Goal: Transaction & Acquisition: Purchase product/service

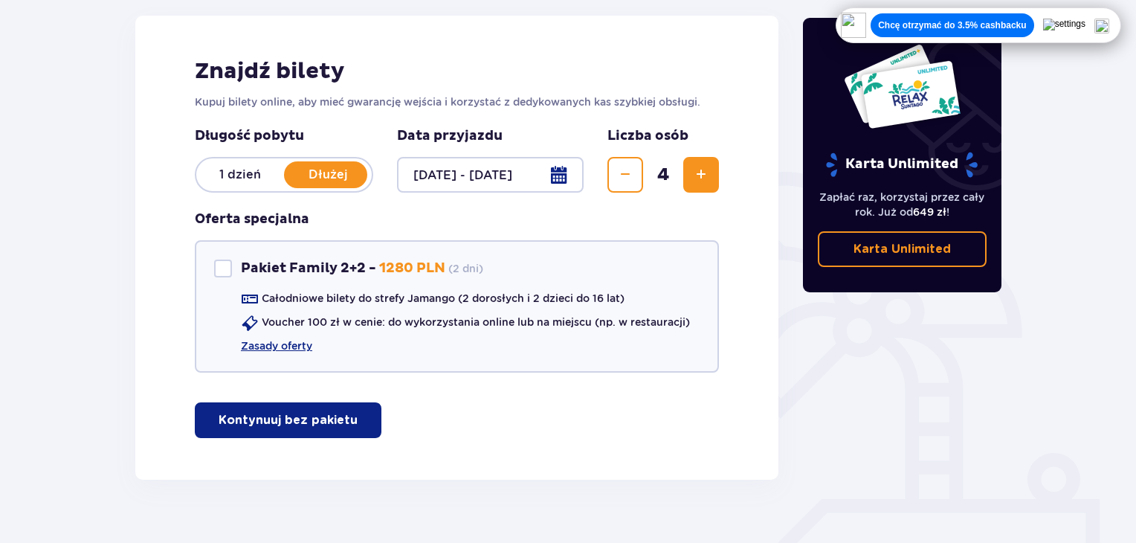
scroll to position [223, 0]
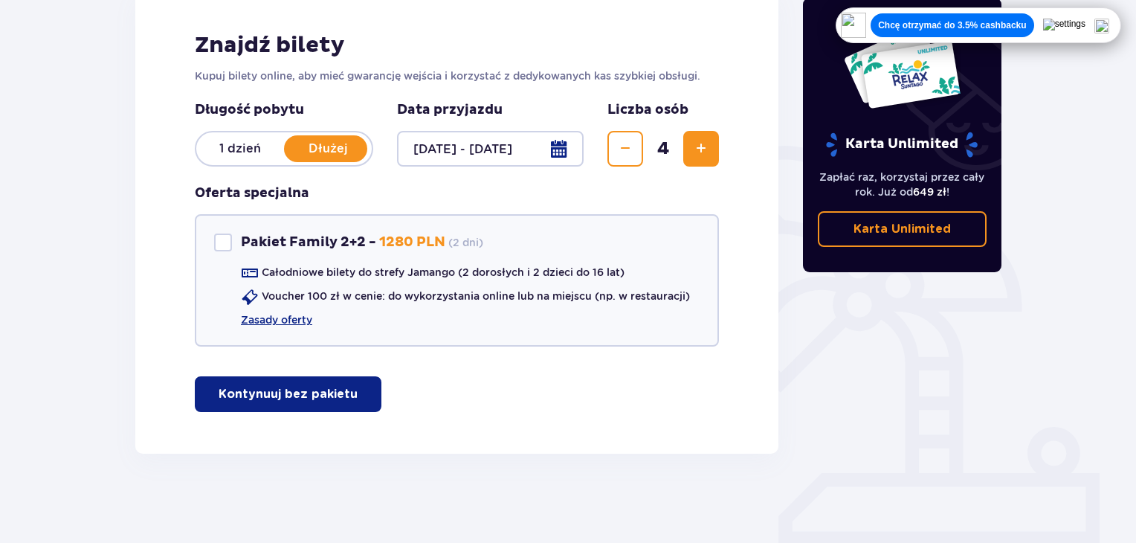
click at [330, 402] on button "Kontynuuj bez pakietu" at bounding box center [288, 394] width 187 height 36
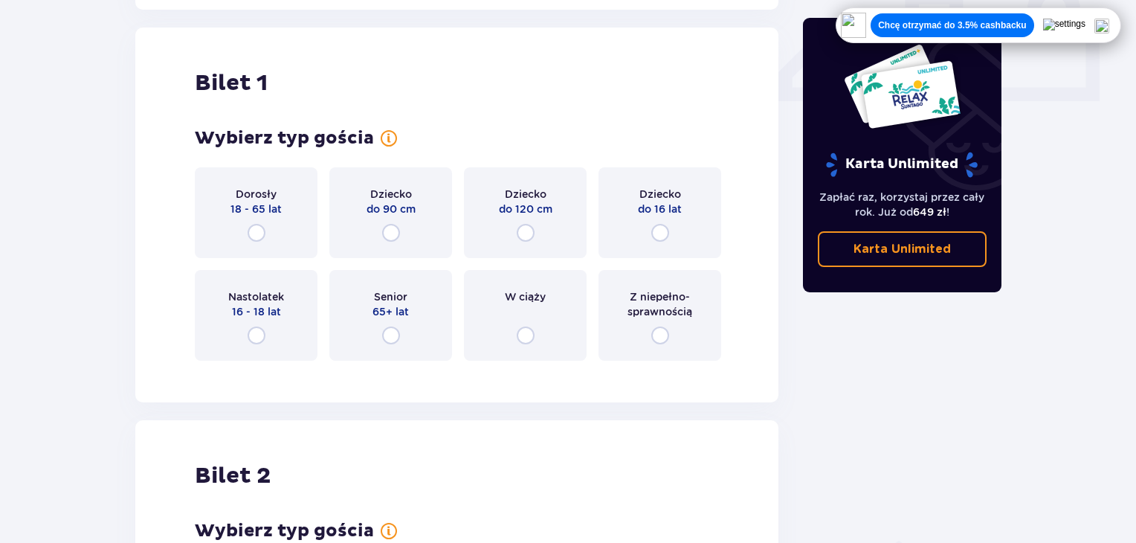
scroll to position [676, 0]
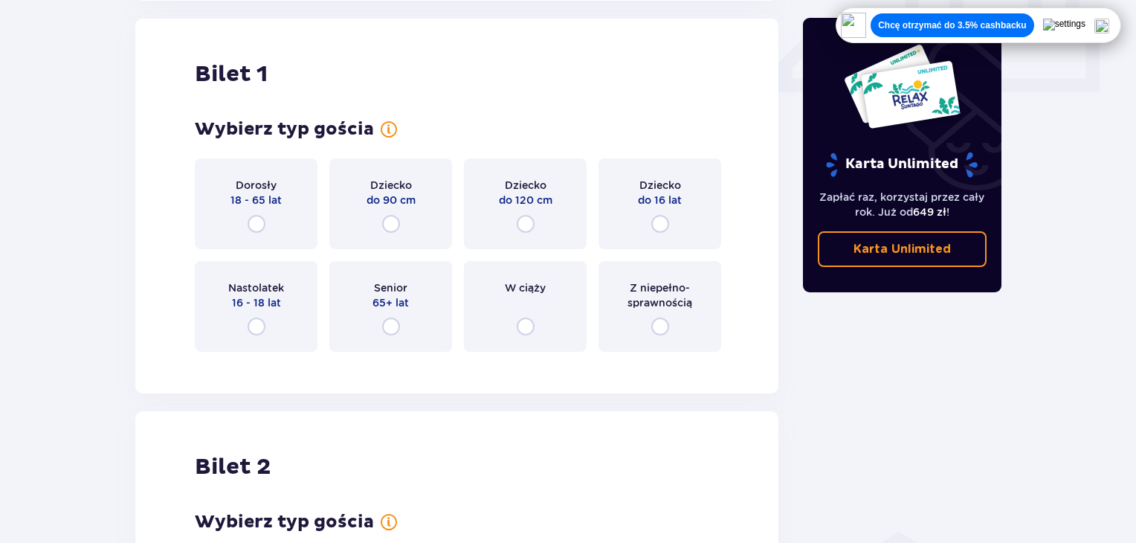
click at [523, 225] on input "radio" at bounding box center [526, 224] width 18 height 18
radio input "true"
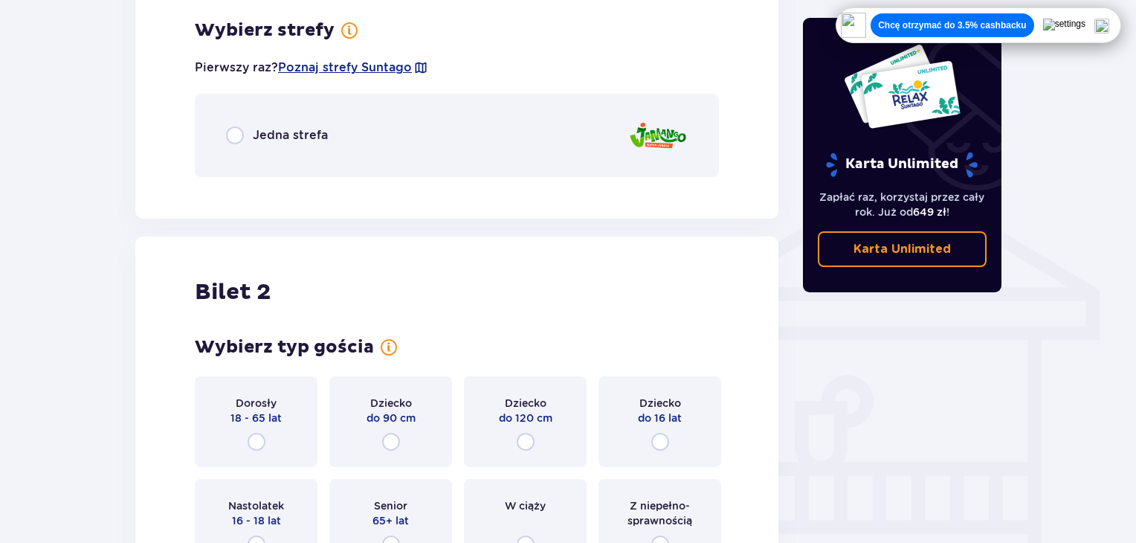
scroll to position [1039, 0]
click at [236, 135] on input "radio" at bounding box center [235, 135] width 18 height 18
radio input "true"
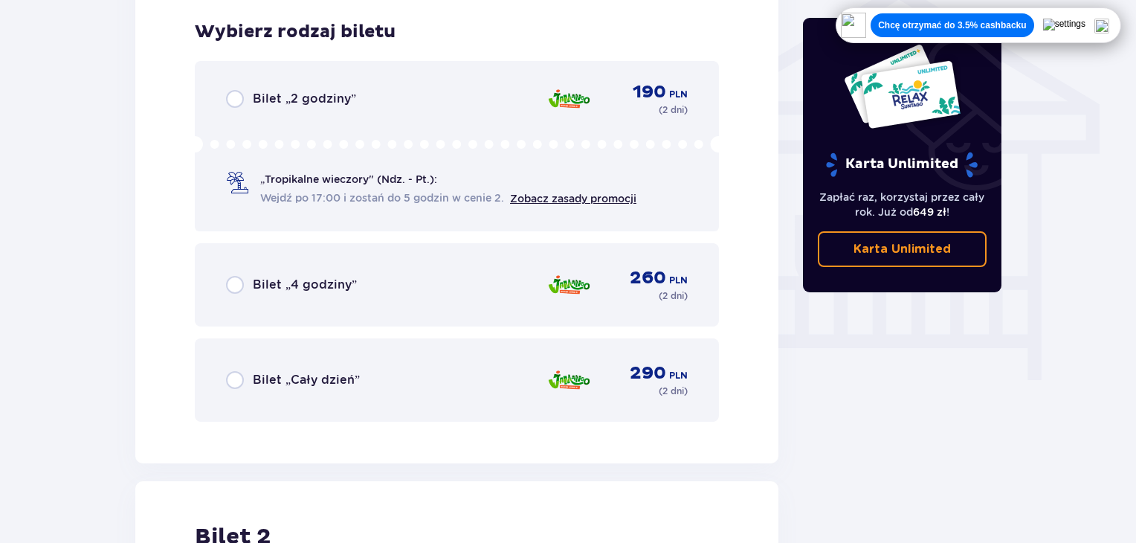
scroll to position [1226, 0]
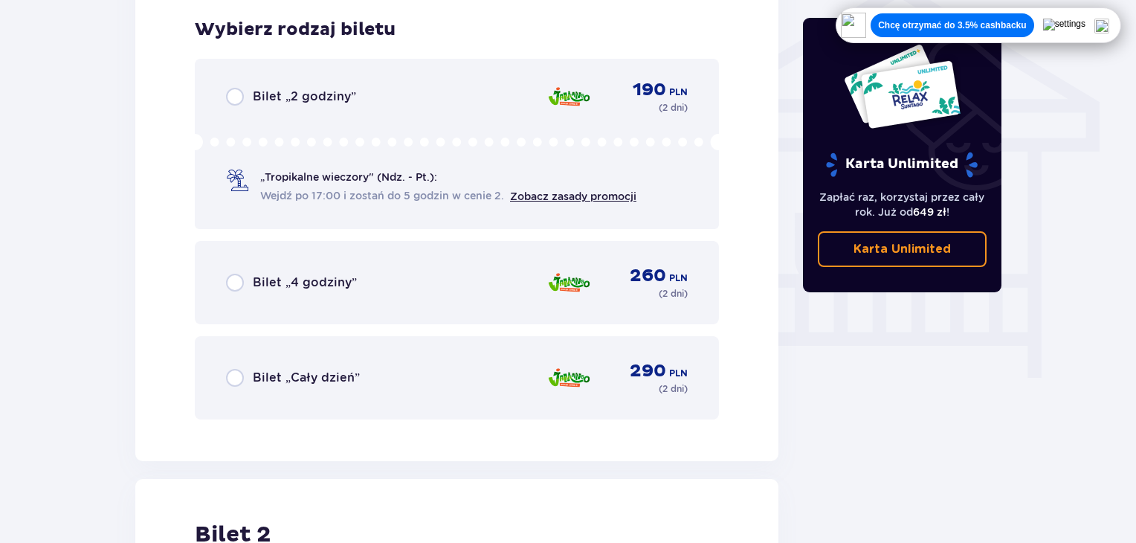
click at [231, 373] on input "radio" at bounding box center [235, 378] width 18 height 18
radio input "true"
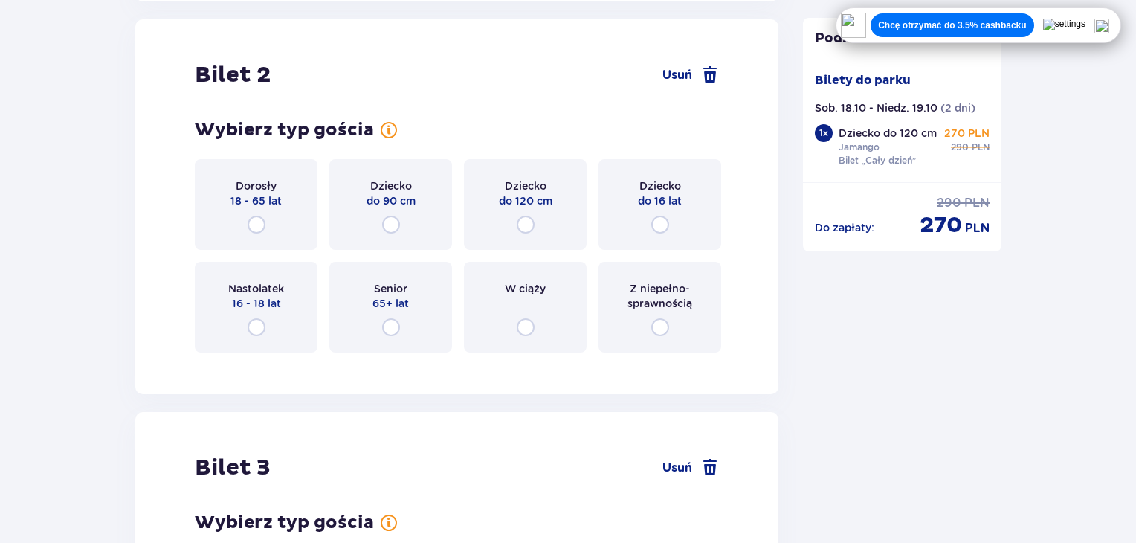
scroll to position [1834, 0]
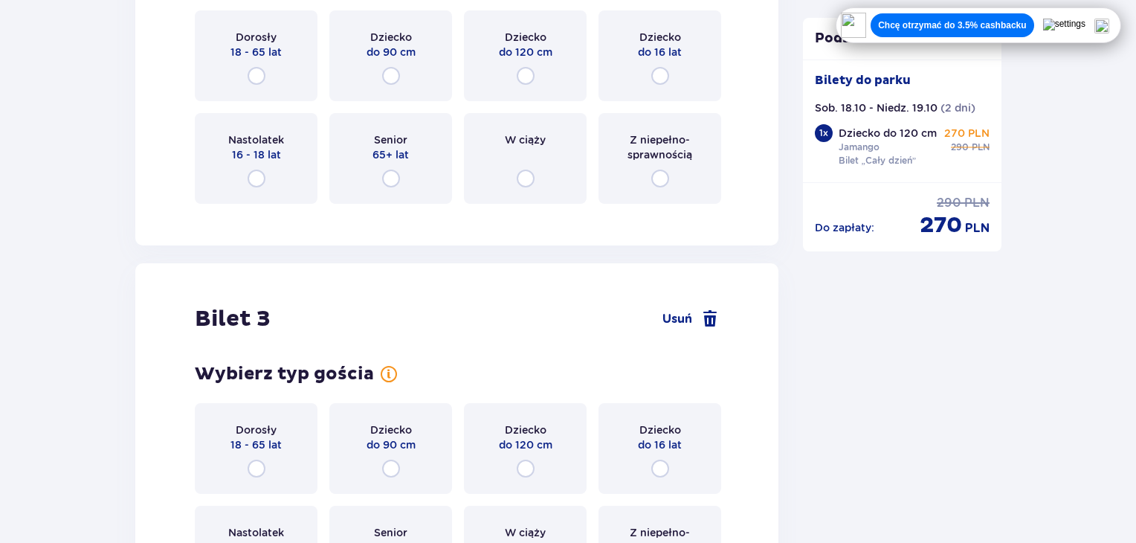
click at [659, 77] on input "radio" at bounding box center [660, 76] width 18 height 18
radio input "true"
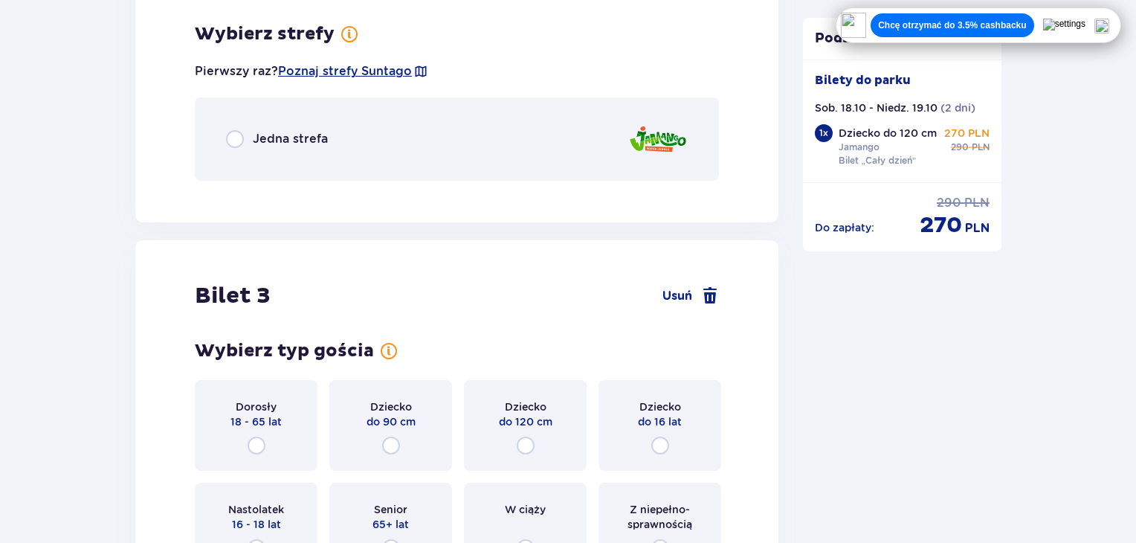
scroll to position [2048, 0]
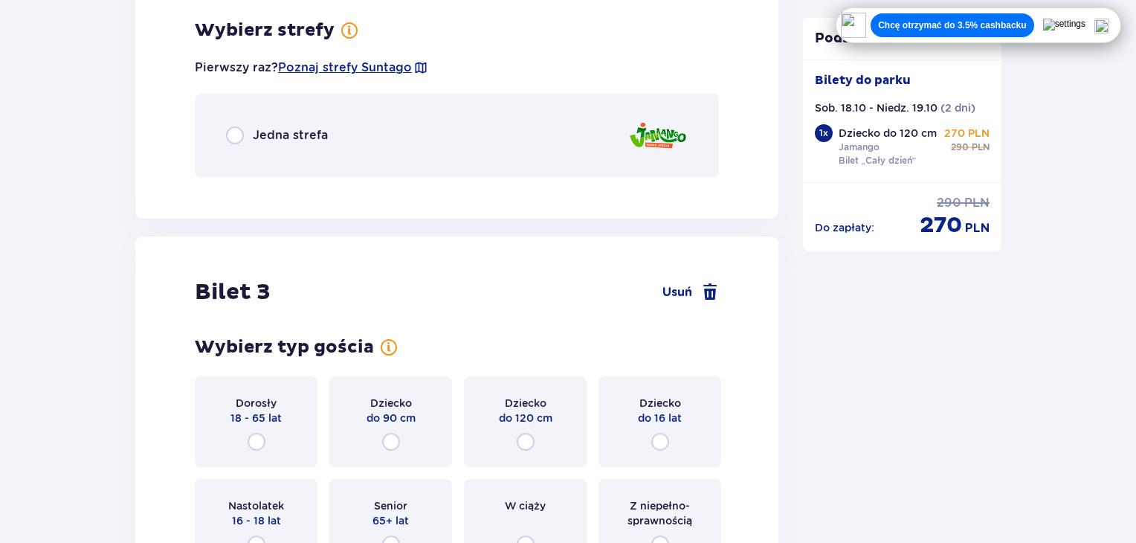
click at [247, 136] on div "Jedna strefa" at bounding box center [277, 135] width 102 height 18
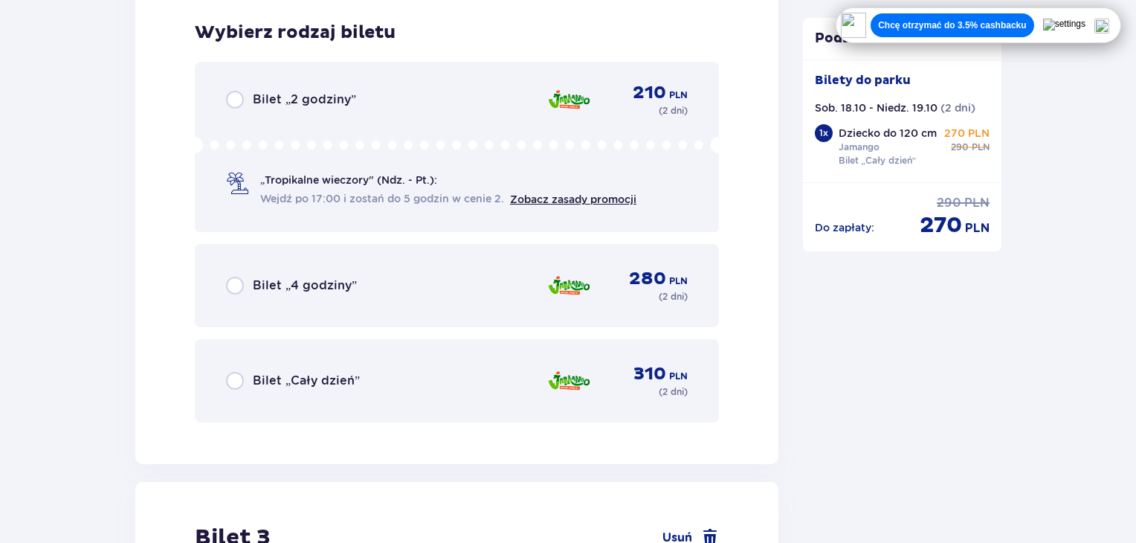
scroll to position [2236, 0]
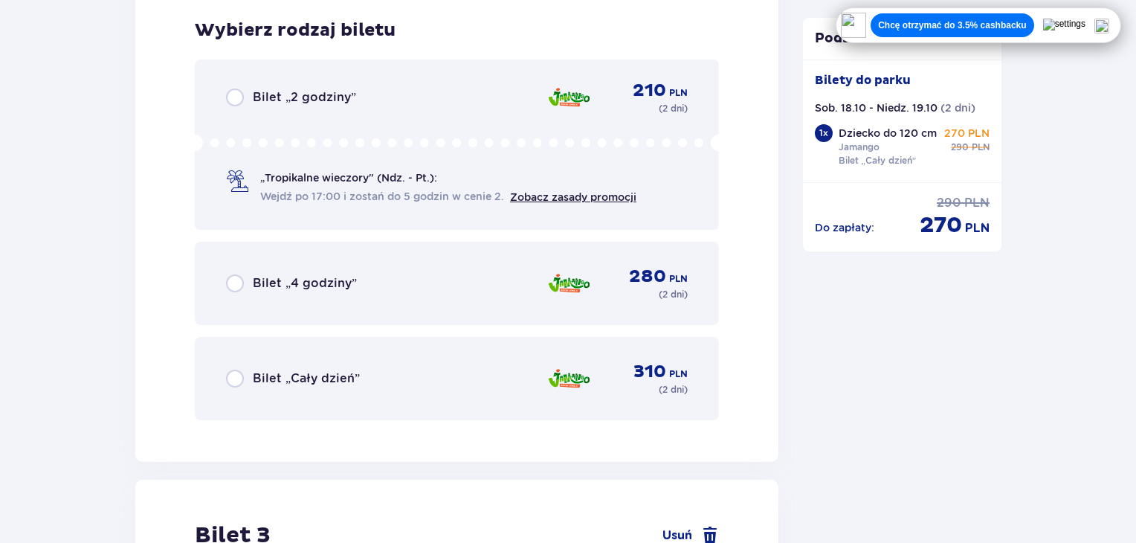
click at [378, 372] on div "Bilet „Cały dzień” 310 PLN ( 2 dni )" at bounding box center [457, 379] width 462 height 36
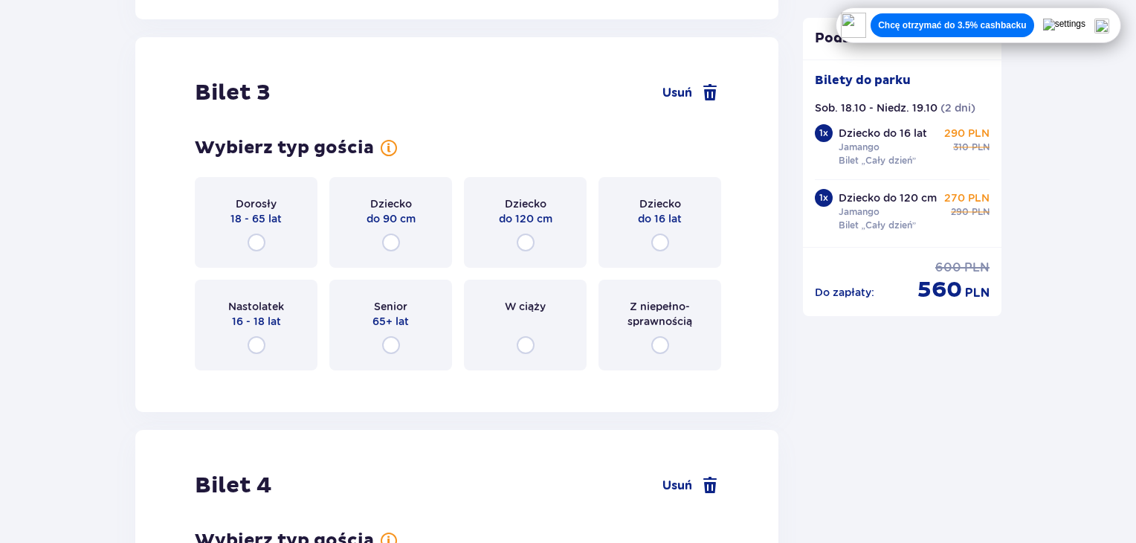
scroll to position [2695, 0]
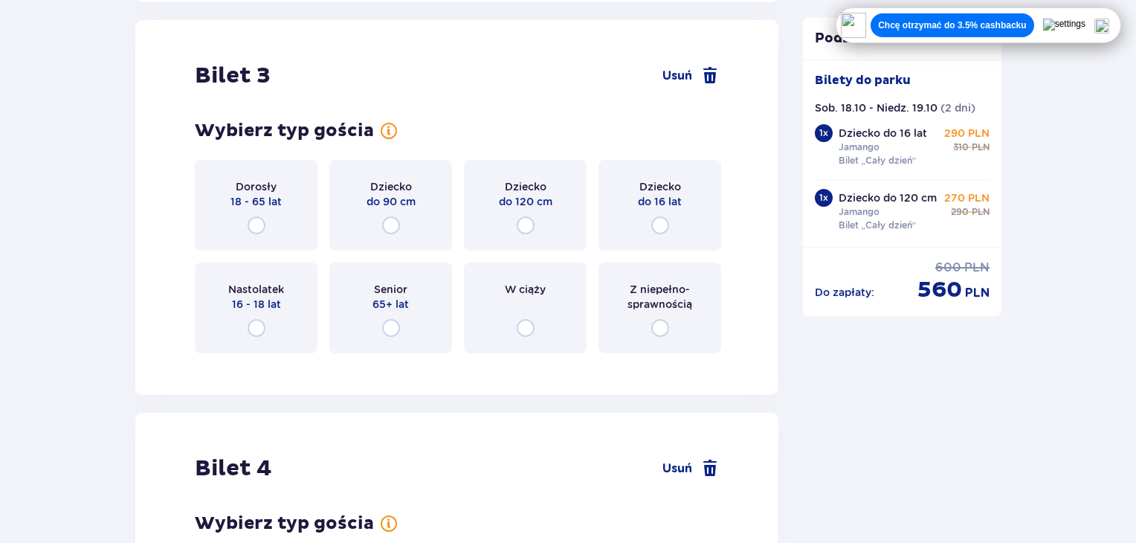
click at [262, 222] on input "radio" at bounding box center [257, 225] width 18 height 18
radio input "true"
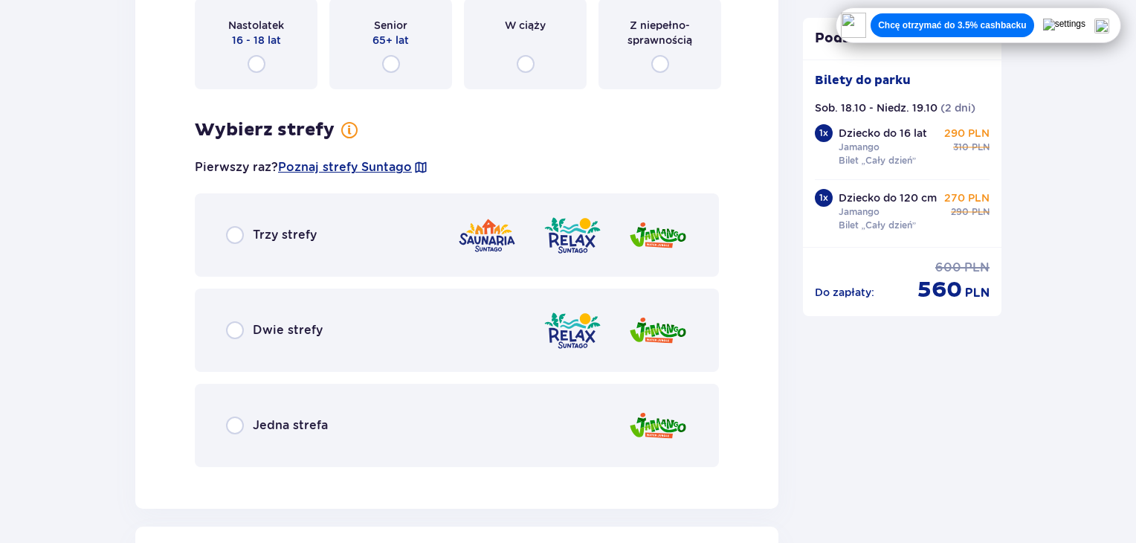
scroll to position [3058, 0]
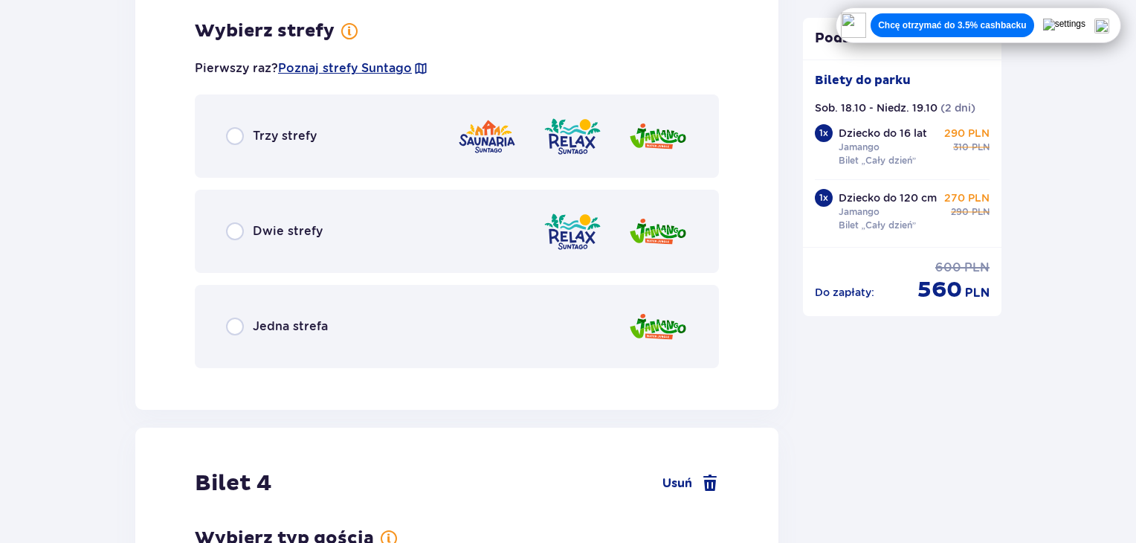
click at [249, 325] on div "Jedna strefa" at bounding box center [277, 326] width 102 height 18
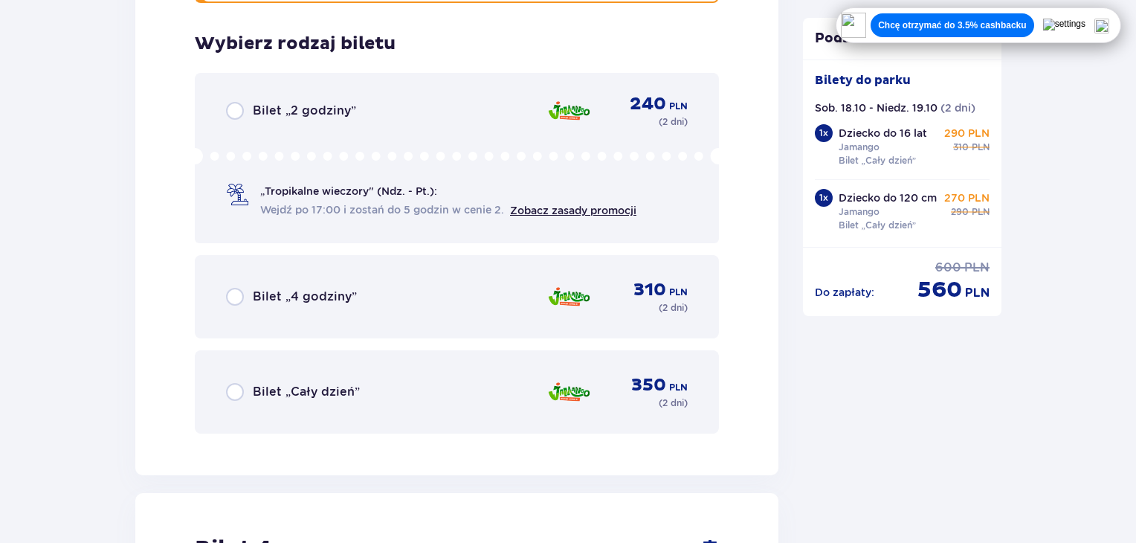
scroll to position [3510, 0]
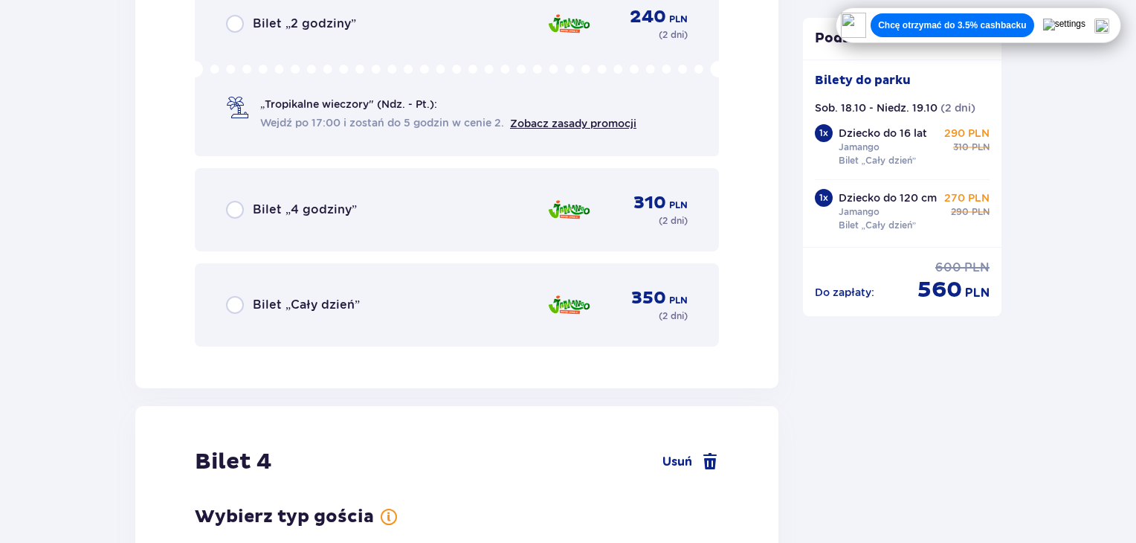
click at [244, 303] on div "Bilet „Cały dzień”" at bounding box center [293, 305] width 134 height 18
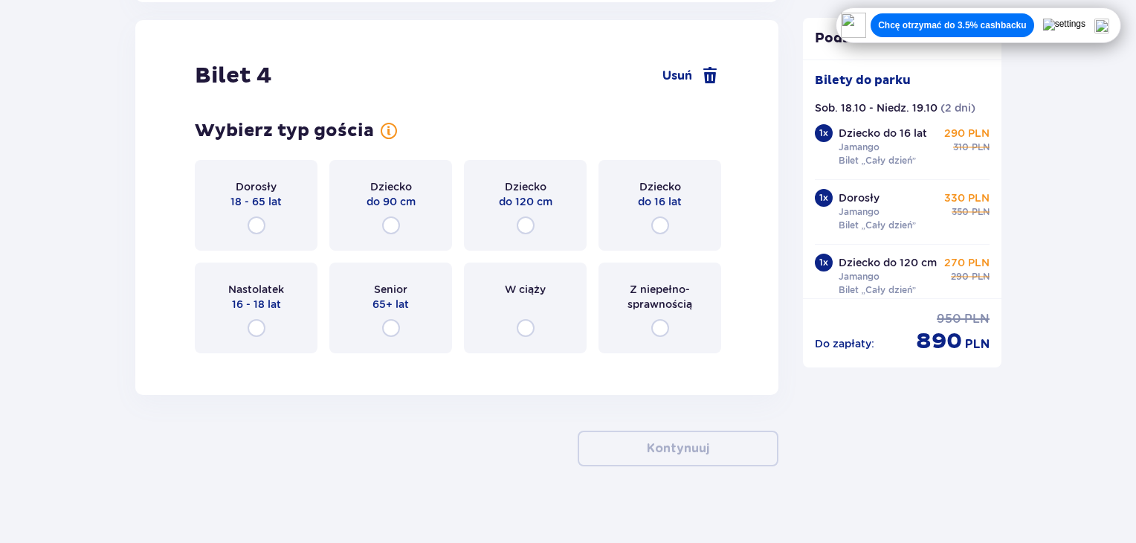
click at [257, 210] on div "Dorosły 18 - 65 lat" at bounding box center [256, 205] width 123 height 91
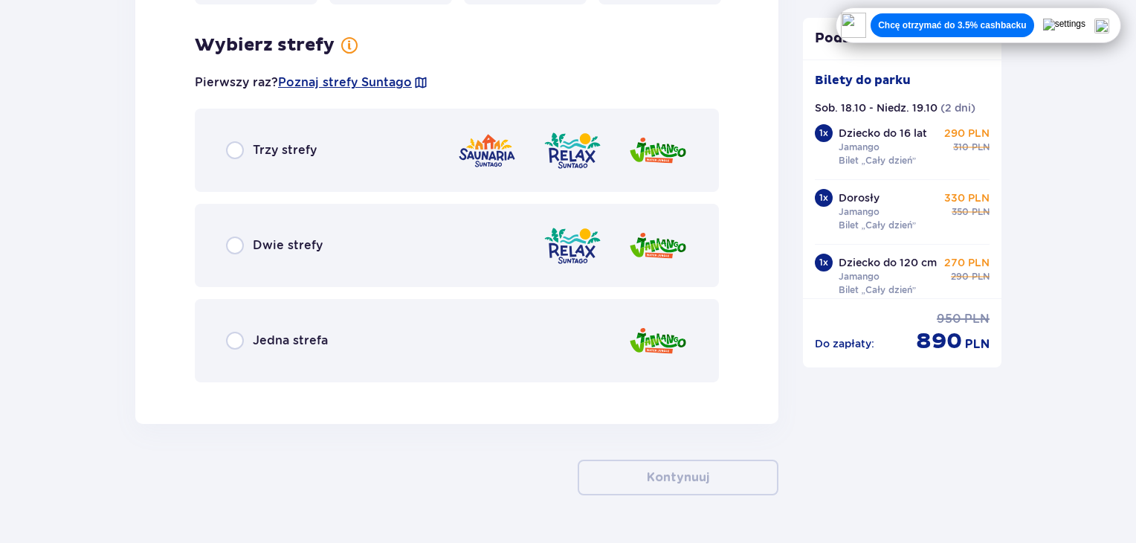
scroll to position [4259, 0]
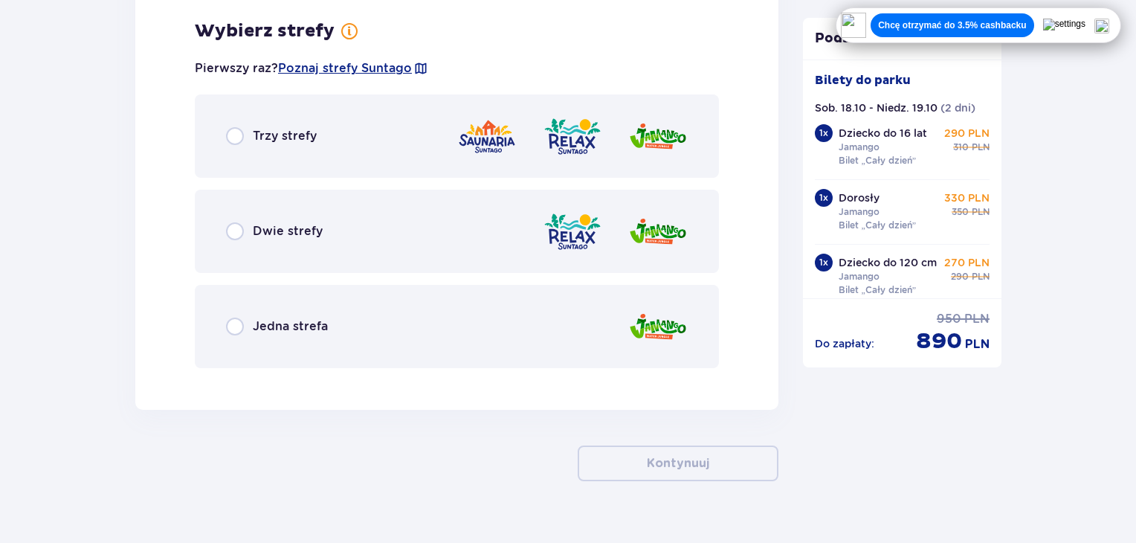
click at [241, 323] on input "radio" at bounding box center [235, 326] width 18 height 18
radio input "true"
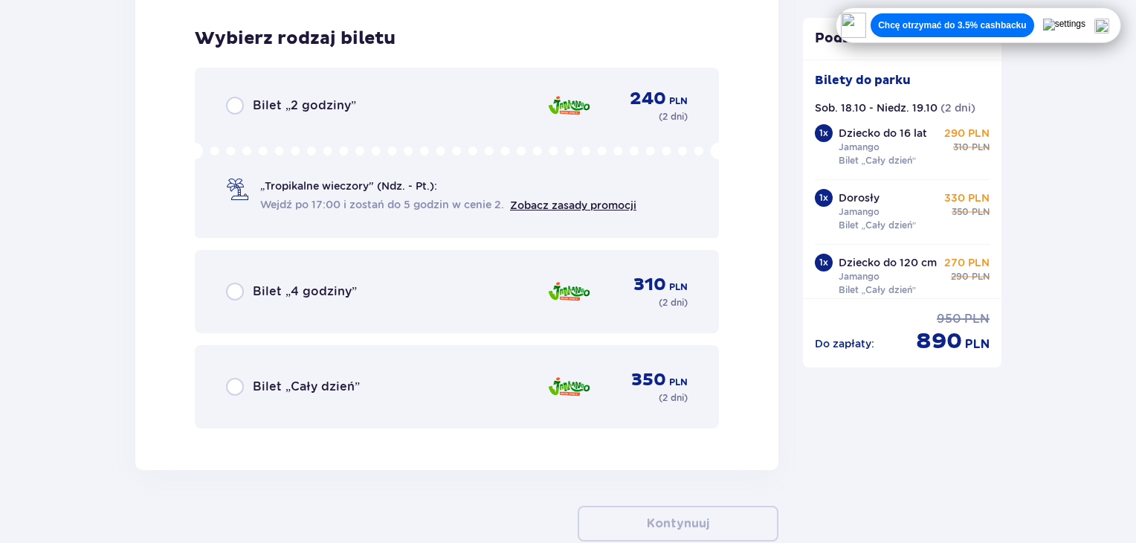
scroll to position [4637, 0]
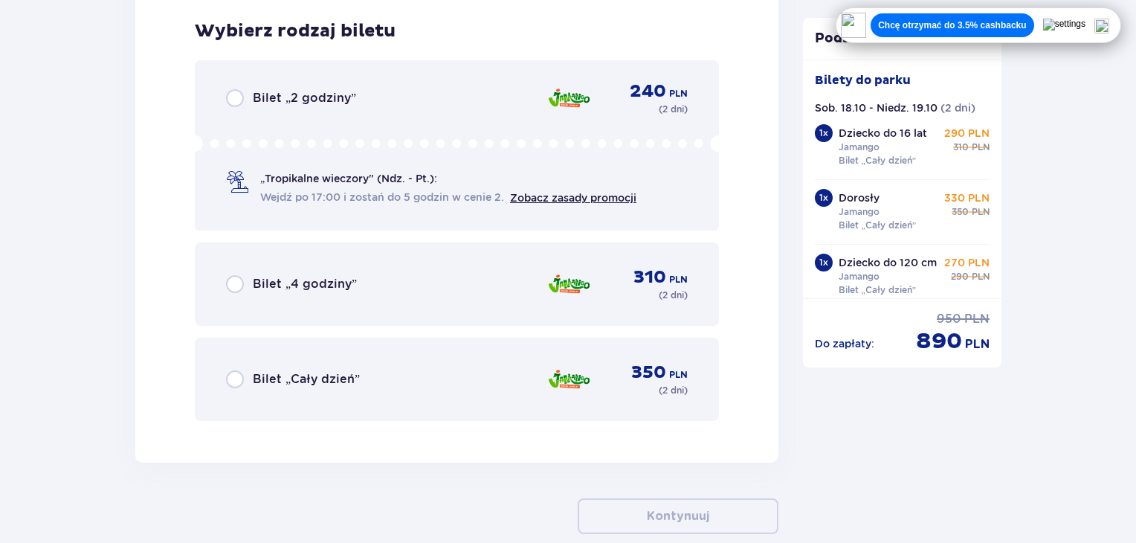
click at [244, 377] on div "Bilet „Cały dzień”" at bounding box center [293, 379] width 134 height 18
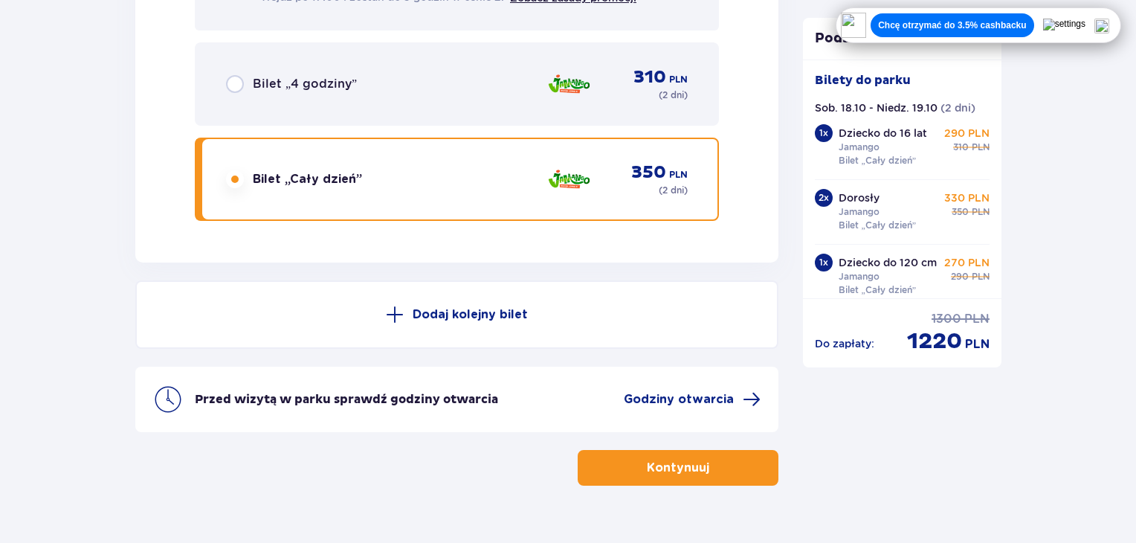
scroll to position [4866, 0]
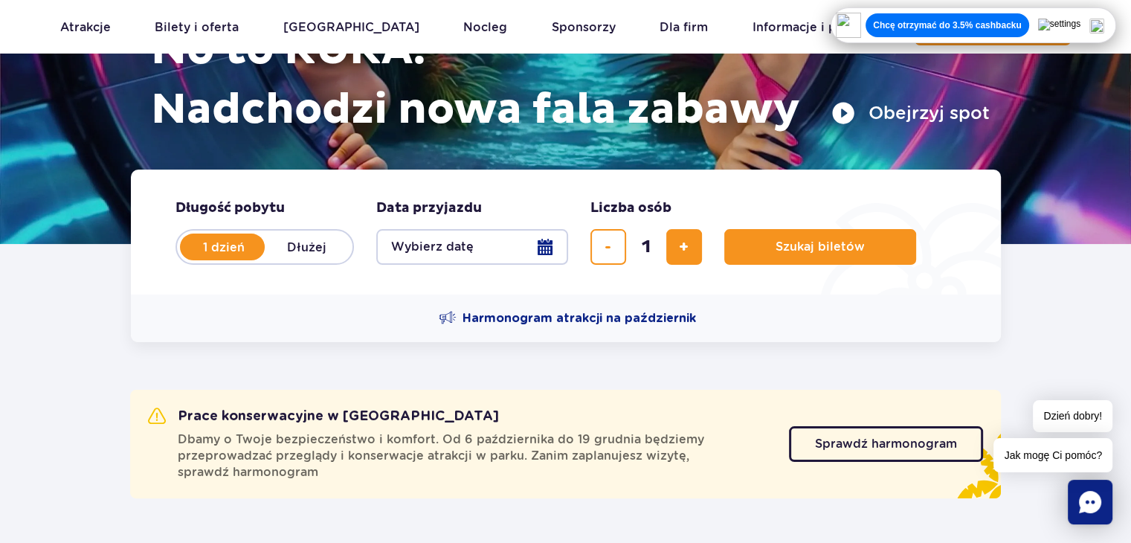
click at [313, 241] on label "Dłużej" at bounding box center [307, 246] width 85 height 31
click at [281, 259] on input "Dłużej" at bounding box center [273, 260] width 16 height 3
radio input "false"
radio input "true"
click at [223, 250] on label "1 dzień" at bounding box center [223, 246] width 85 height 31
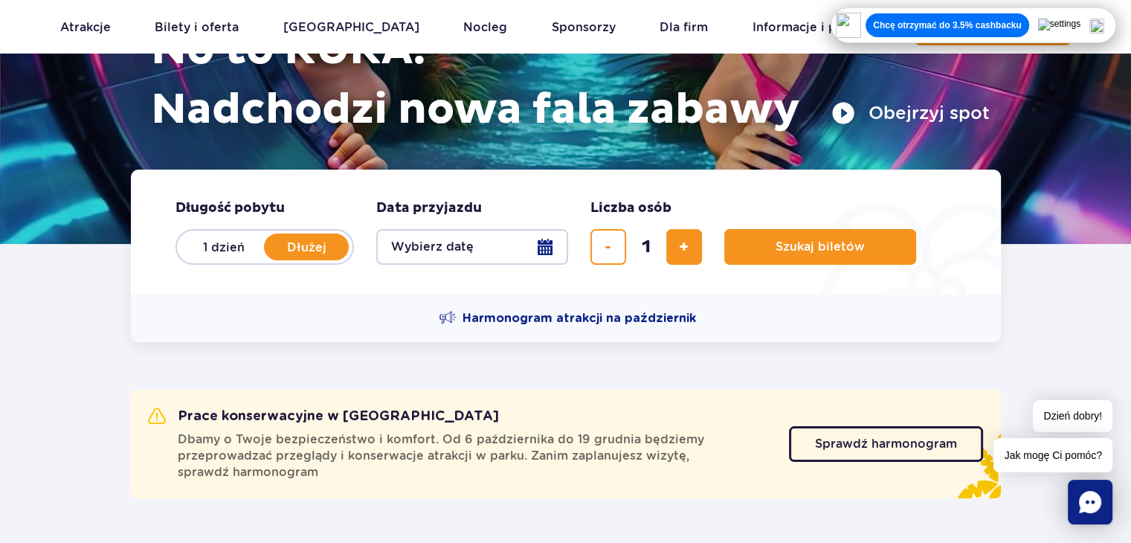
click at [198, 259] on input "1 dzień" at bounding box center [189, 260] width 16 height 3
radio input "true"
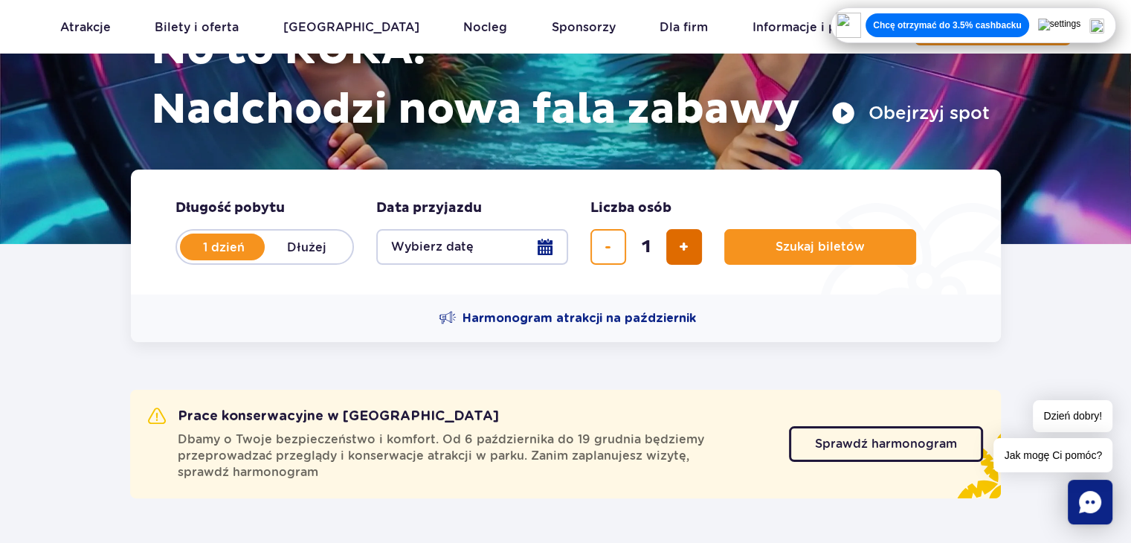
click at [686, 247] on span "dodaj bilet" at bounding box center [684, 247] width 10 height 0
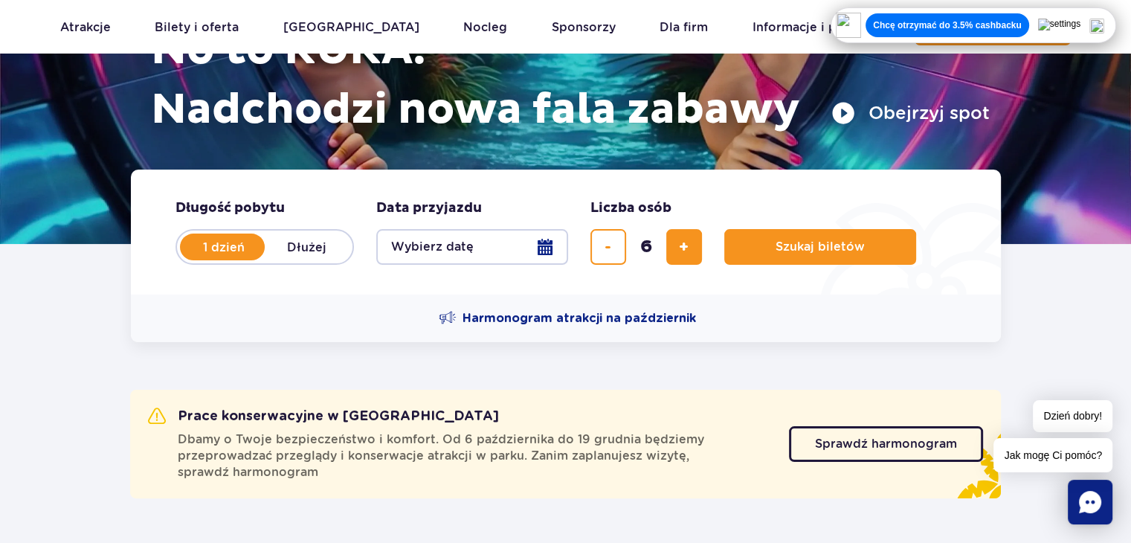
click at [555, 258] on button "Wybierz datę" at bounding box center [472, 247] width 192 height 36
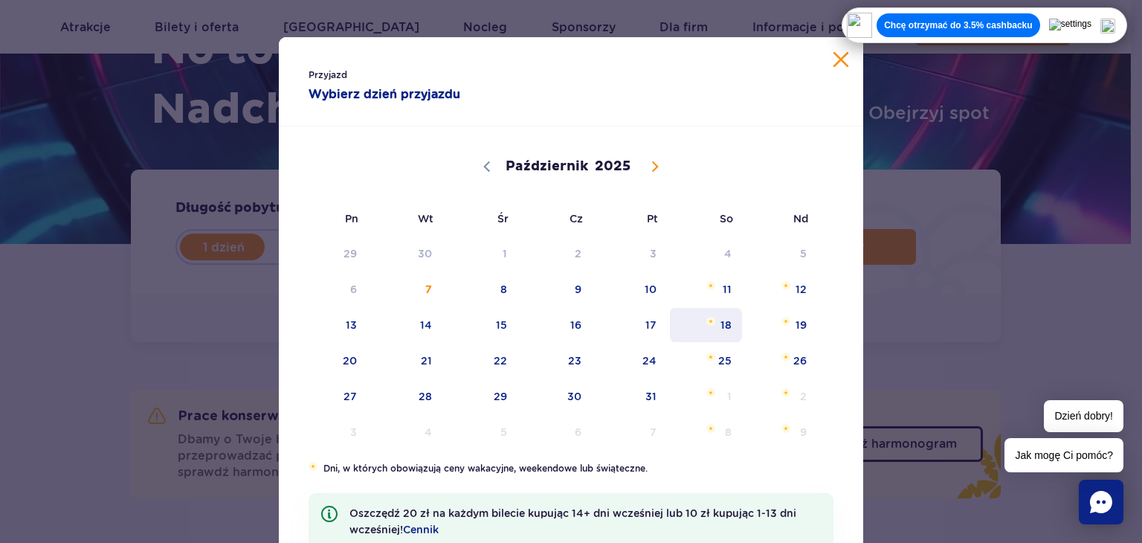
click at [723, 323] on span "18" at bounding box center [705, 325] width 75 height 34
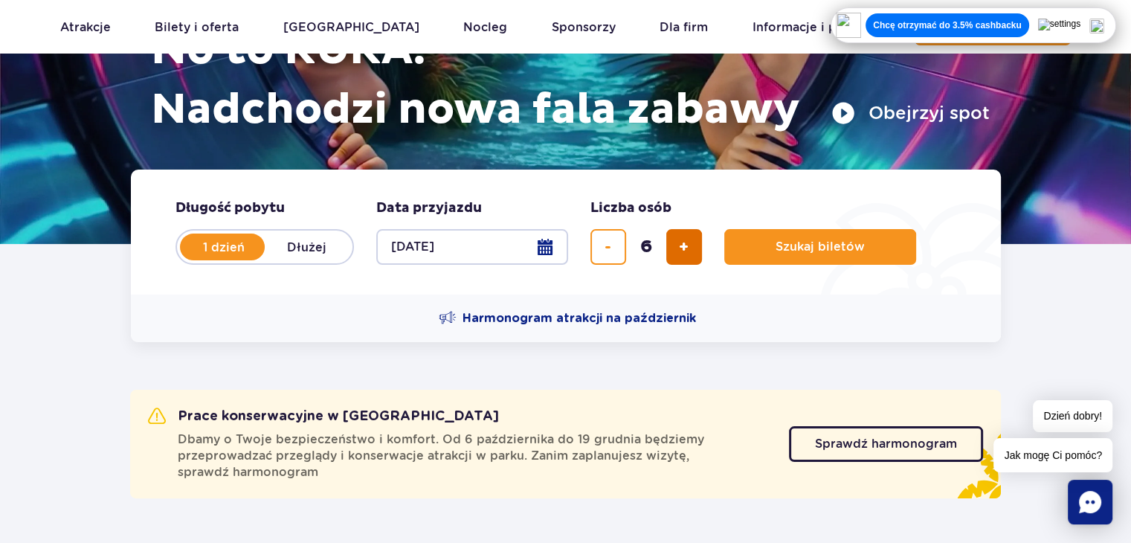
click at [679, 247] on span "dodaj bilet" at bounding box center [684, 247] width 10 height 0
click at [602, 259] on button "usuń bilet" at bounding box center [608, 247] width 36 height 36
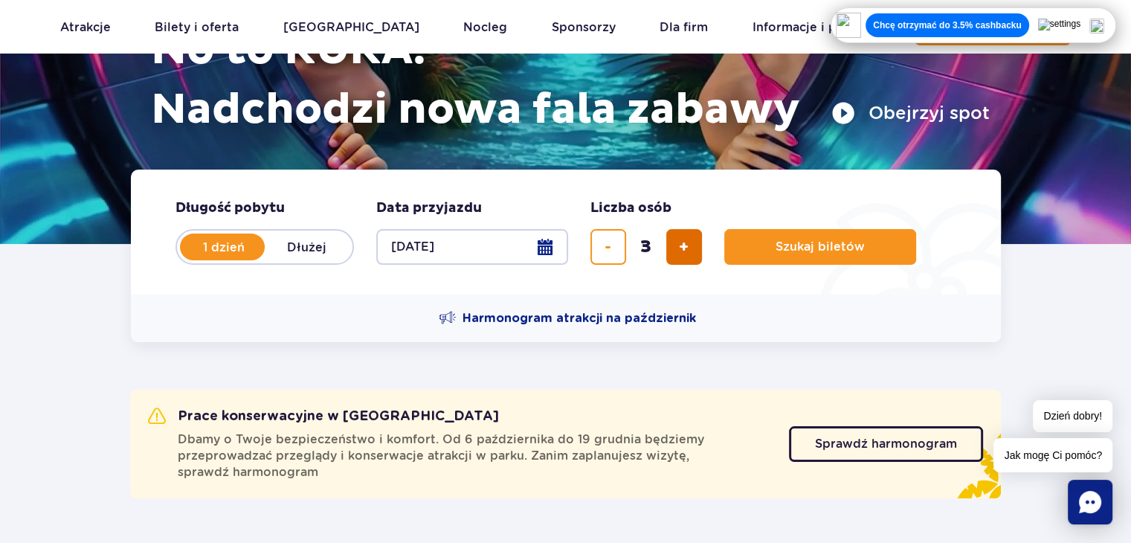
click at [665, 248] on div "3" at bounding box center [646, 247] width 112 height 36
click at [679, 247] on span "dodaj bilet" at bounding box center [684, 247] width 10 height 0
type input "4"
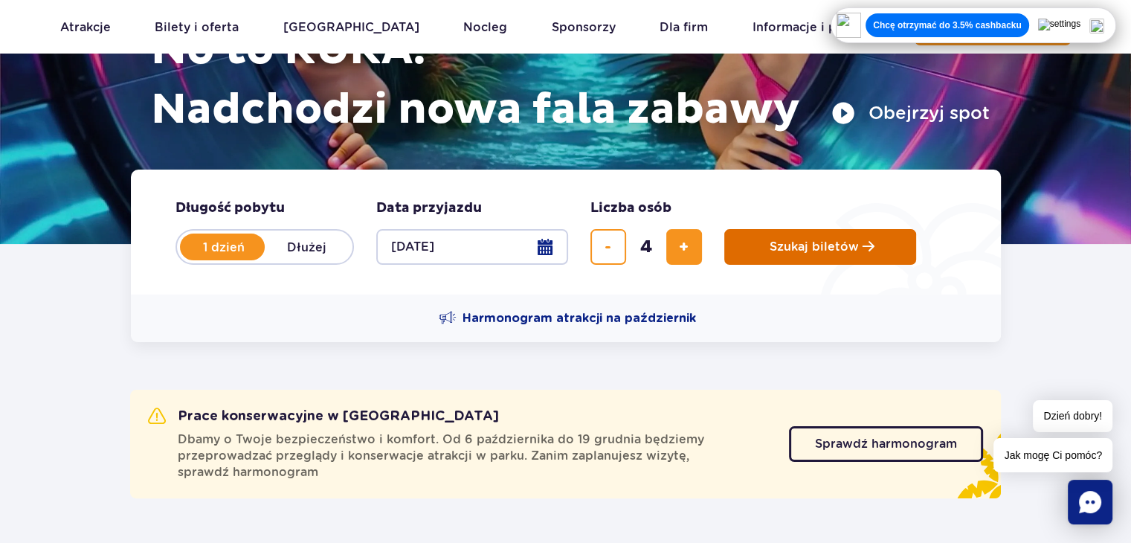
click at [788, 251] on span "Szukaj biletów" at bounding box center [814, 246] width 89 height 13
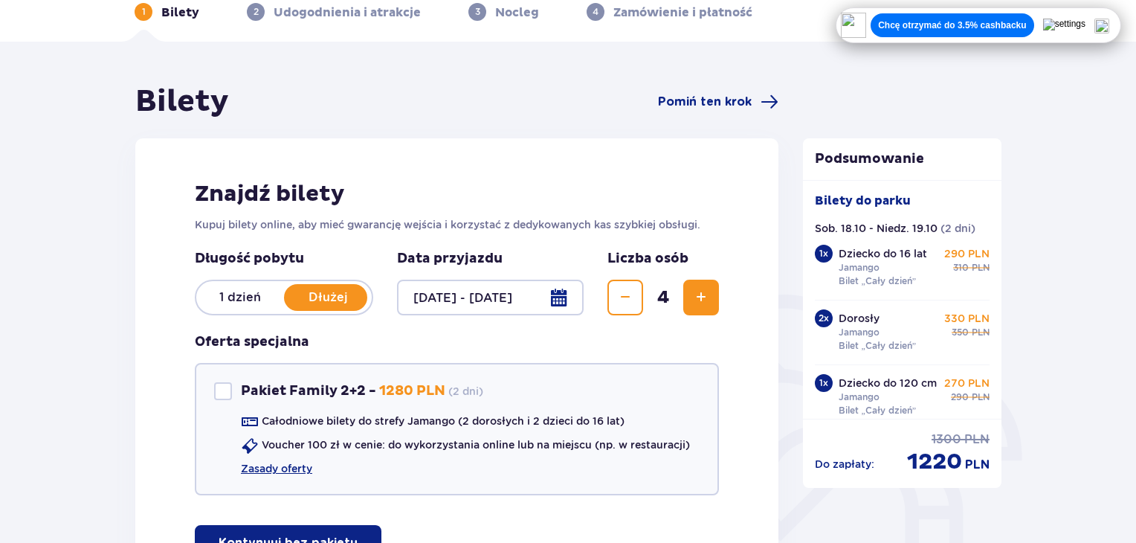
scroll to position [149, 0]
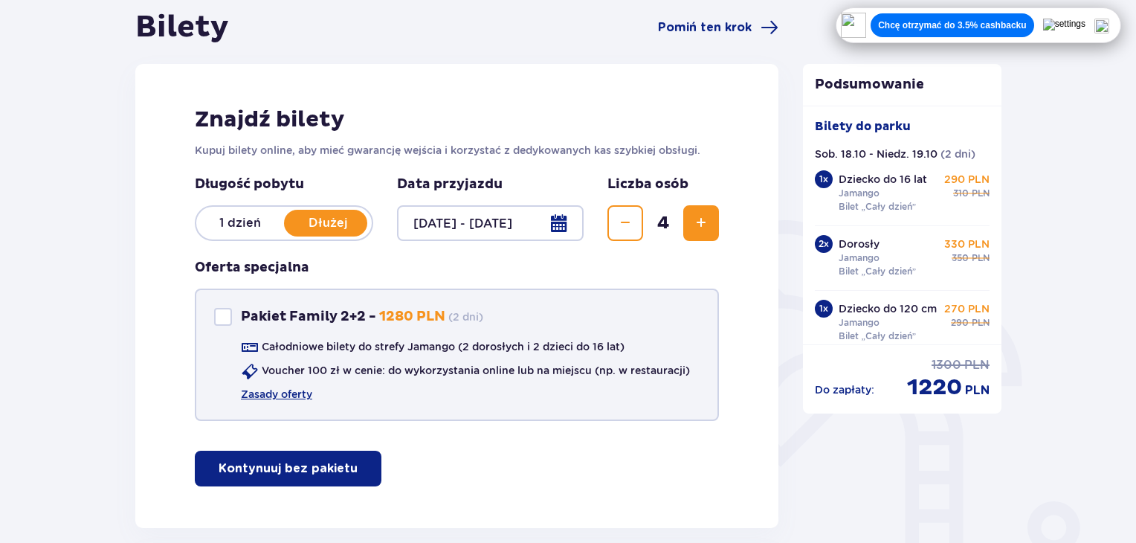
click at [222, 315] on div "Pakiet Family 2+2" at bounding box center [223, 317] width 18 height 18
checkbox input "true"
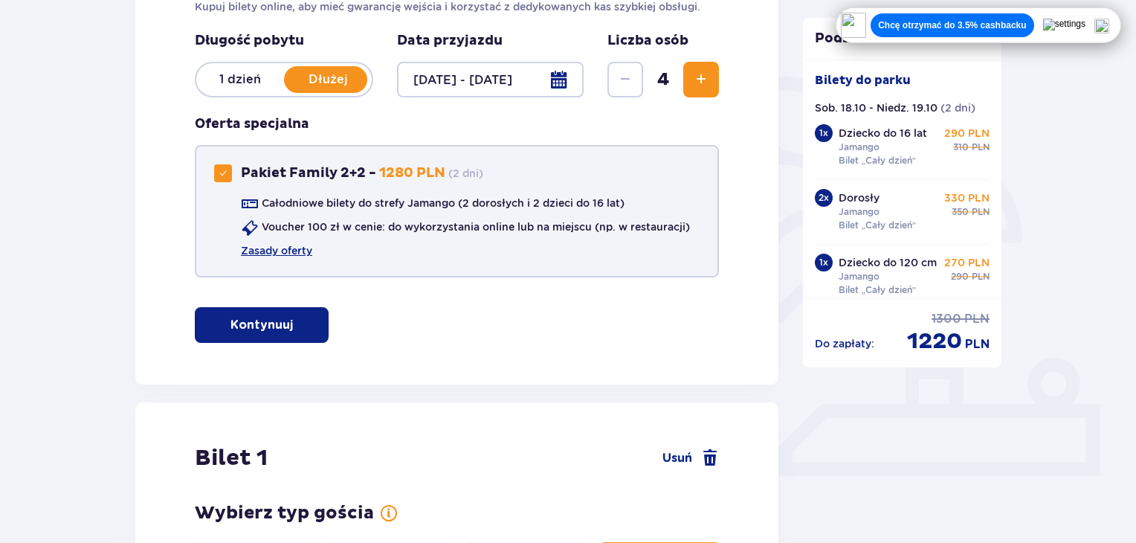
scroll to position [297, 0]
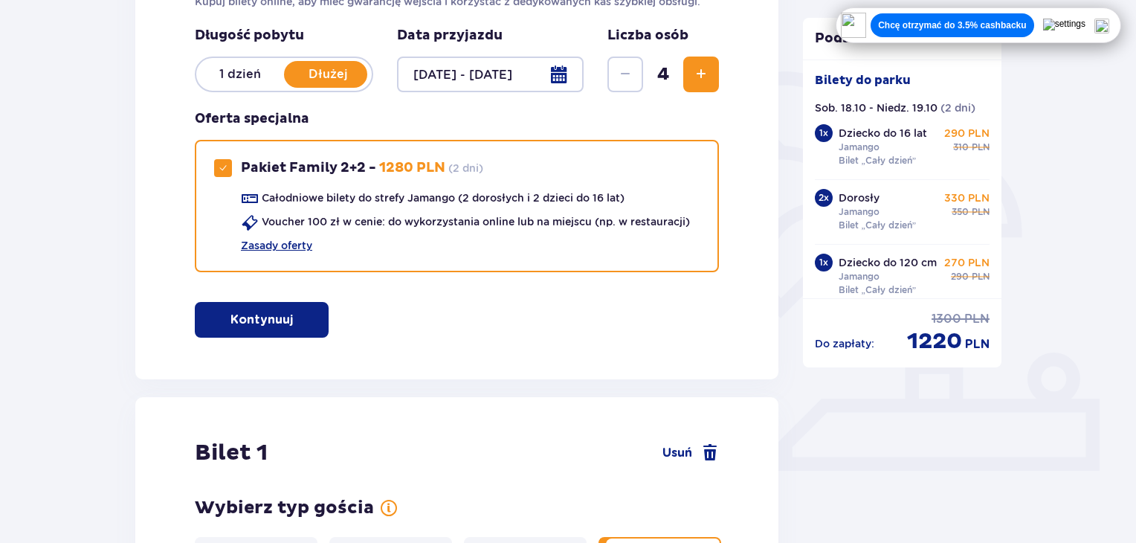
click at [283, 329] on button "Kontynuuj" at bounding box center [262, 320] width 134 height 36
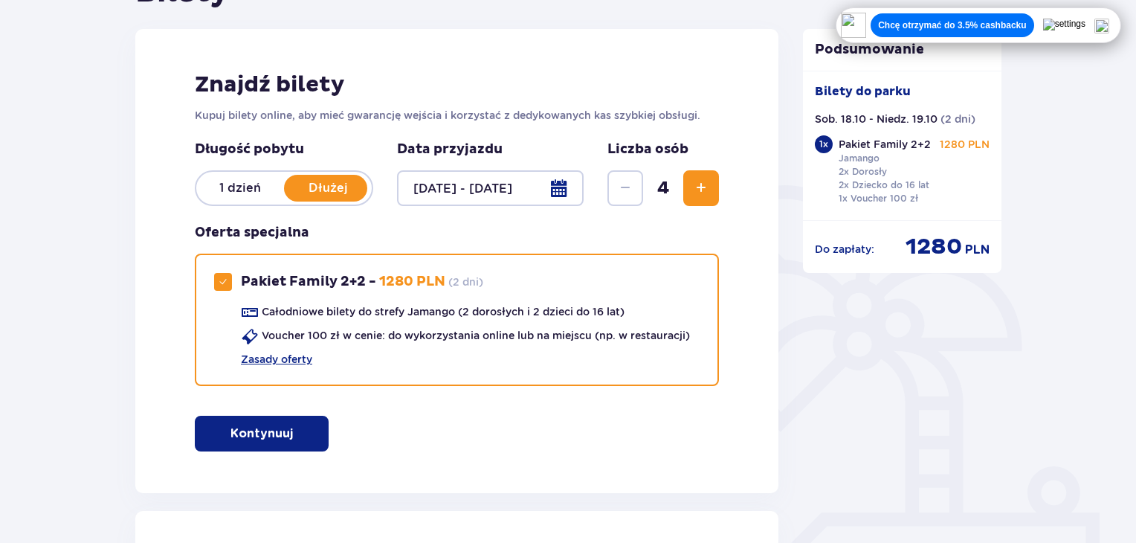
scroll to position [0, 0]
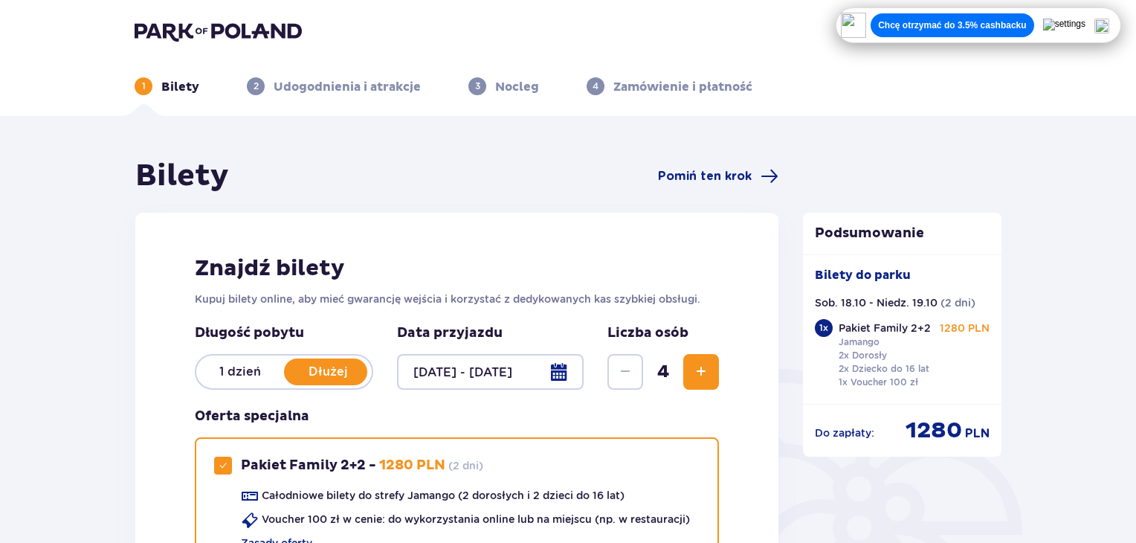
click at [228, 370] on p "1 dzień" at bounding box center [240, 372] width 88 height 16
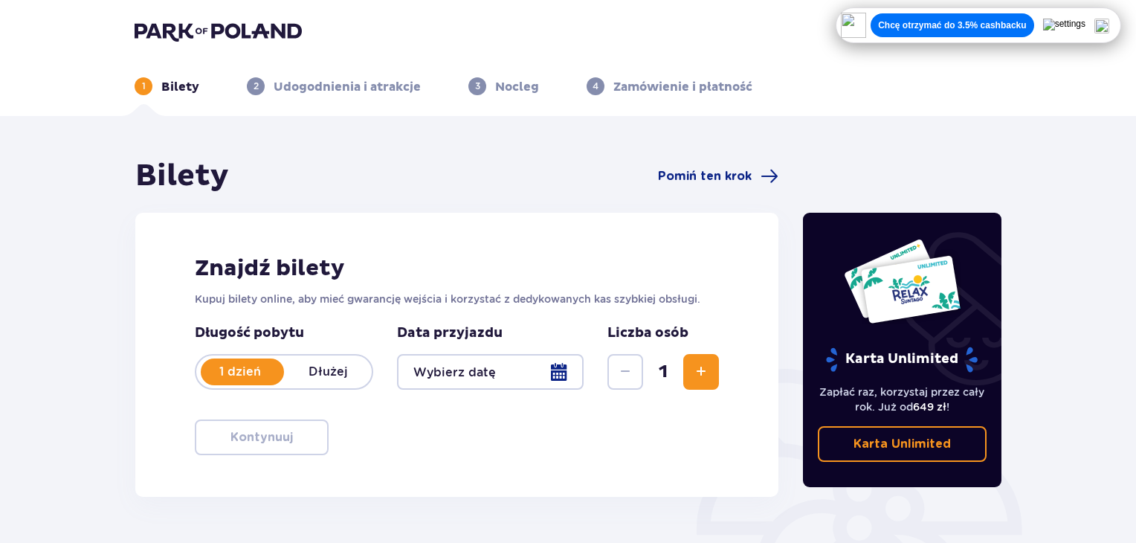
click at [711, 368] on button "Zwiększ" at bounding box center [701, 372] width 36 height 36
click at [565, 376] on div at bounding box center [490, 372] width 187 height 36
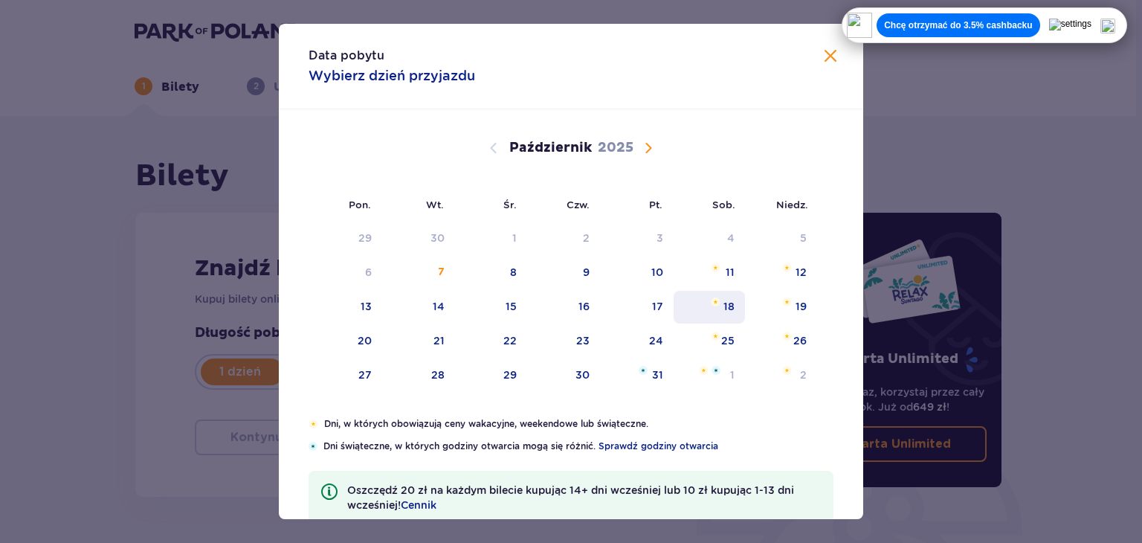
click at [718, 303] on div "18" at bounding box center [710, 307] width 72 height 33
type input "18.10.25"
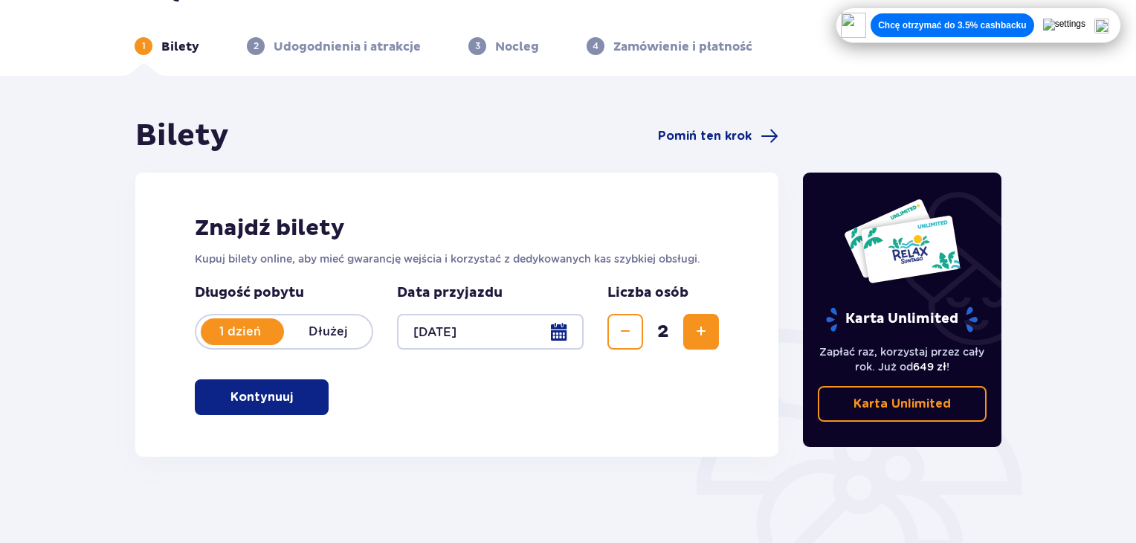
scroll to position [74, 0]
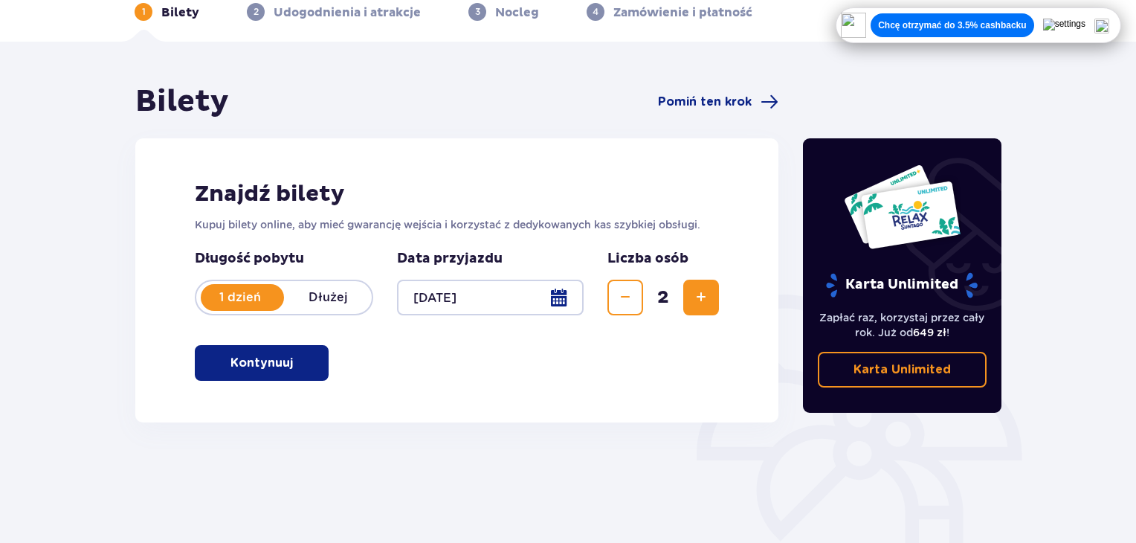
click at [726, 286] on div "Znajdź bilety Kupuj bilety online, aby mieć gwarancję wejścia i korzystać z ded…" at bounding box center [456, 280] width 643 height 284
click at [715, 291] on button "Zwiększ" at bounding box center [701, 298] width 36 height 36
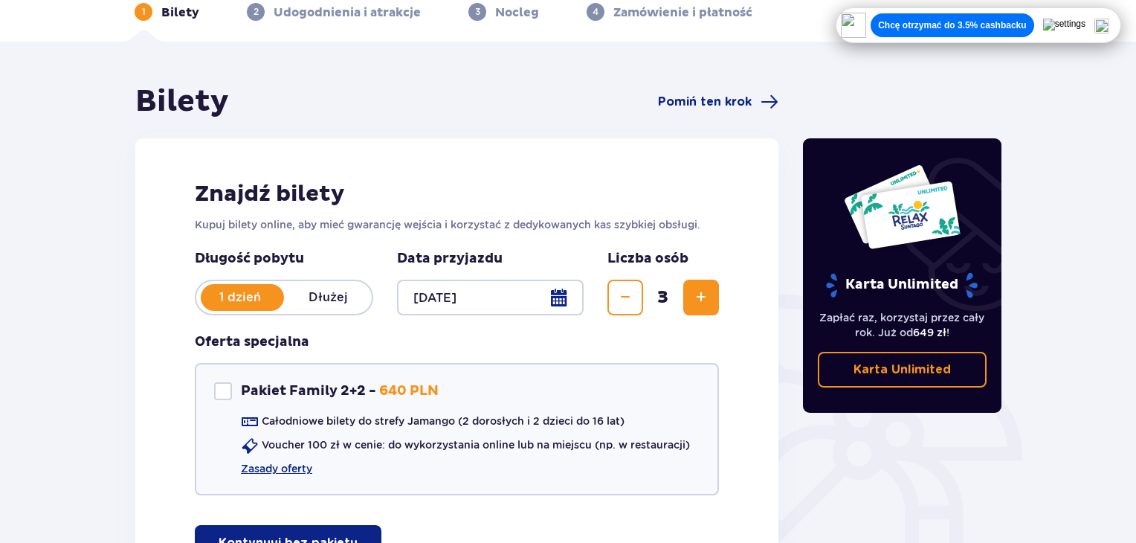
click at [715, 291] on button "Zwiększ" at bounding box center [701, 298] width 36 height 36
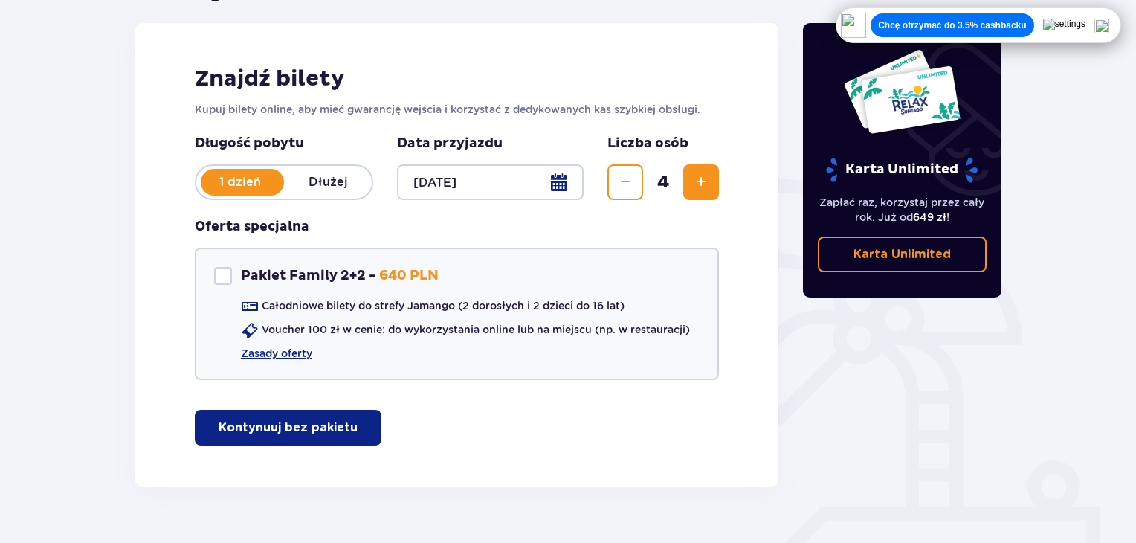
scroll to position [223, 0]
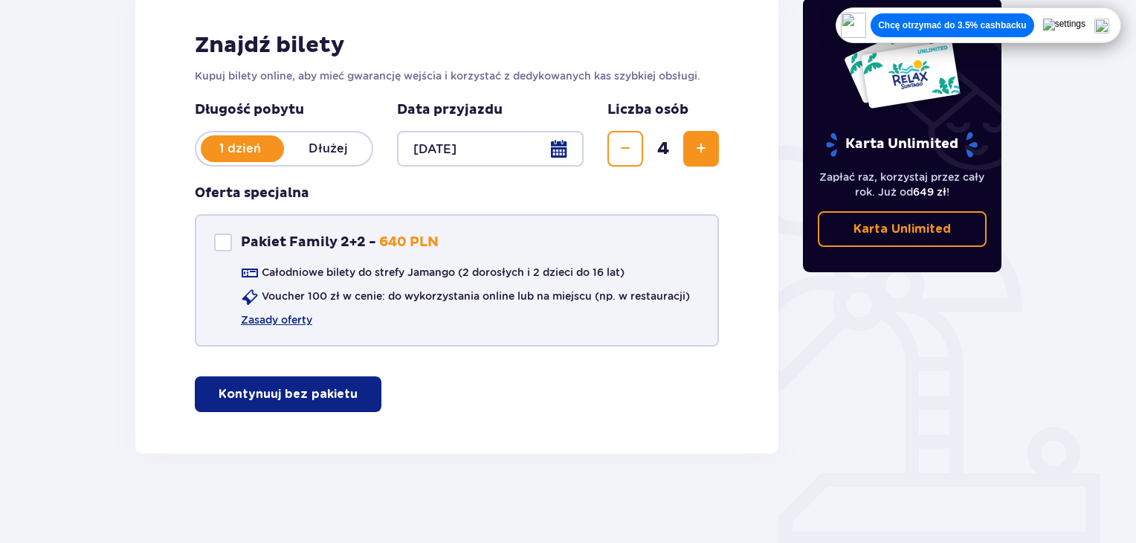
click at [223, 235] on div "Pakiet Family 2+2" at bounding box center [223, 242] width 18 height 18
click at [222, 240] on span at bounding box center [223, 242] width 9 height 9
click at [217, 243] on div "Pakiet Family 2+2" at bounding box center [223, 242] width 18 height 18
checkbox input "true"
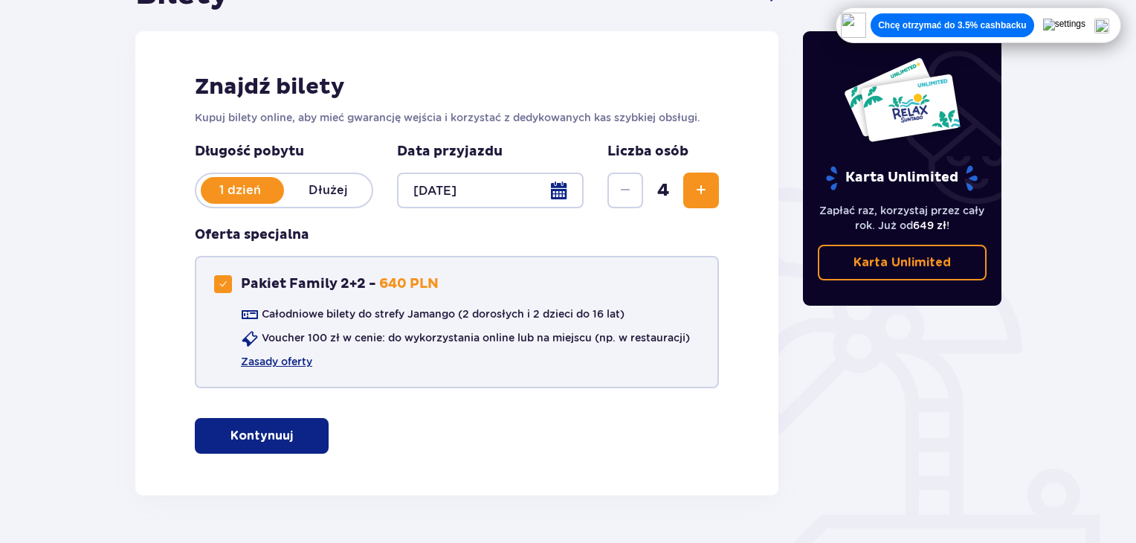
scroll to position [0, 0]
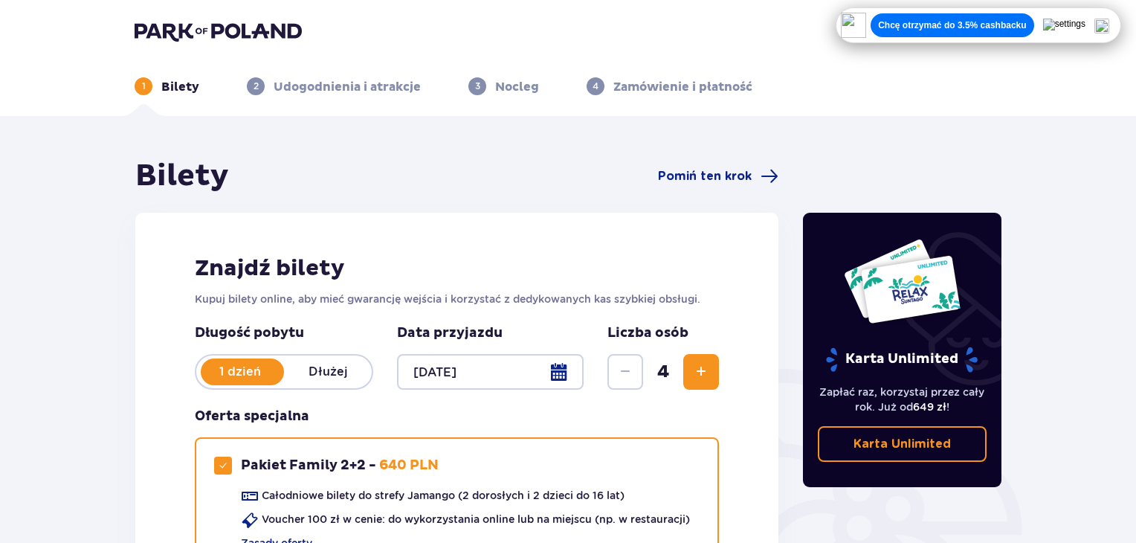
click at [277, 32] on img at bounding box center [218, 31] width 167 height 21
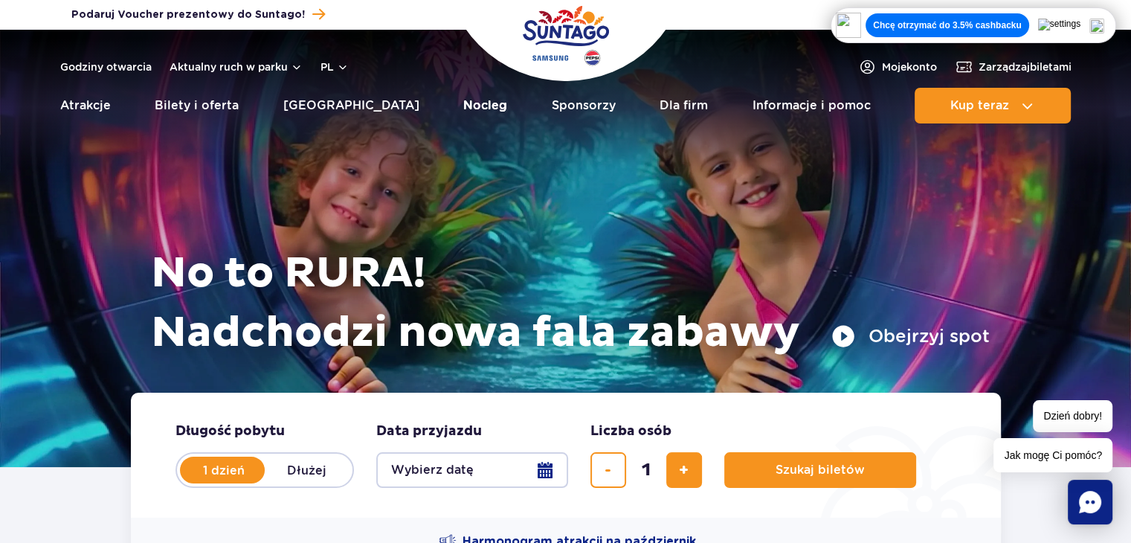
click at [463, 106] on link "Nocleg" at bounding box center [485, 106] width 44 height 36
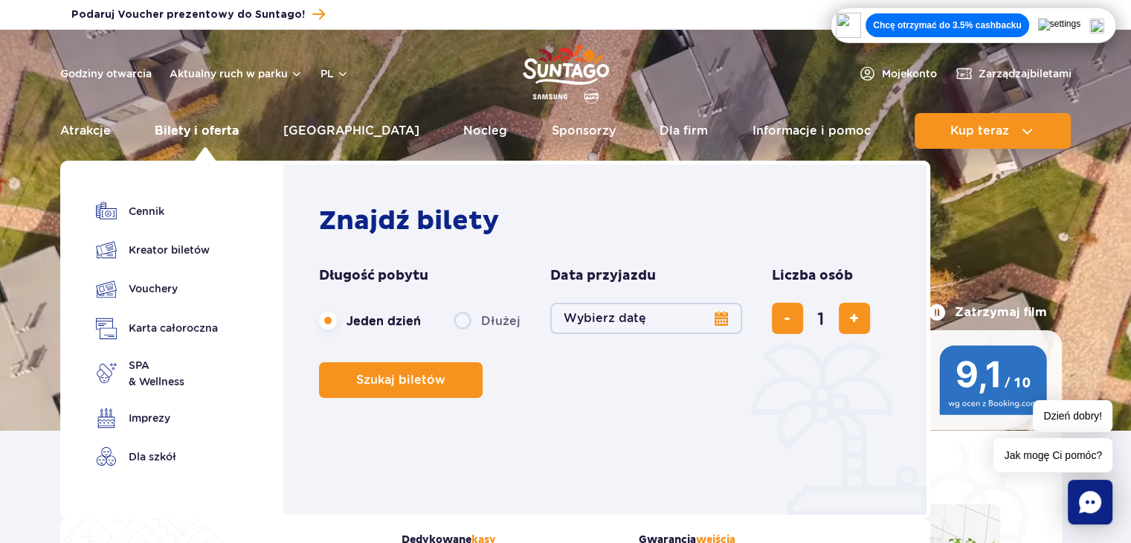
click at [236, 132] on link "Bilety i oferta" at bounding box center [197, 131] width 84 height 36
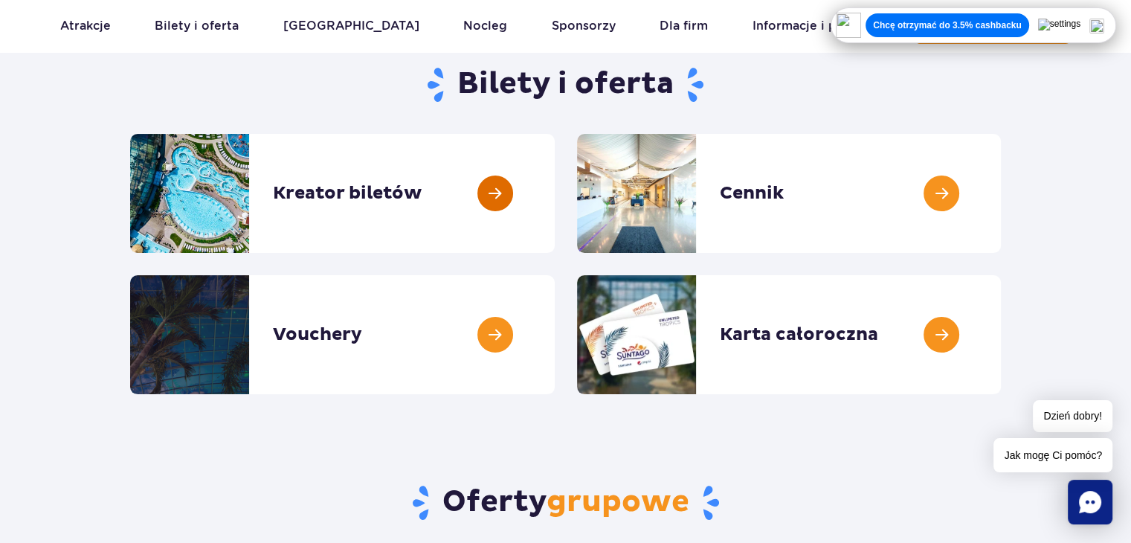
click at [555, 194] on link at bounding box center [555, 193] width 0 height 119
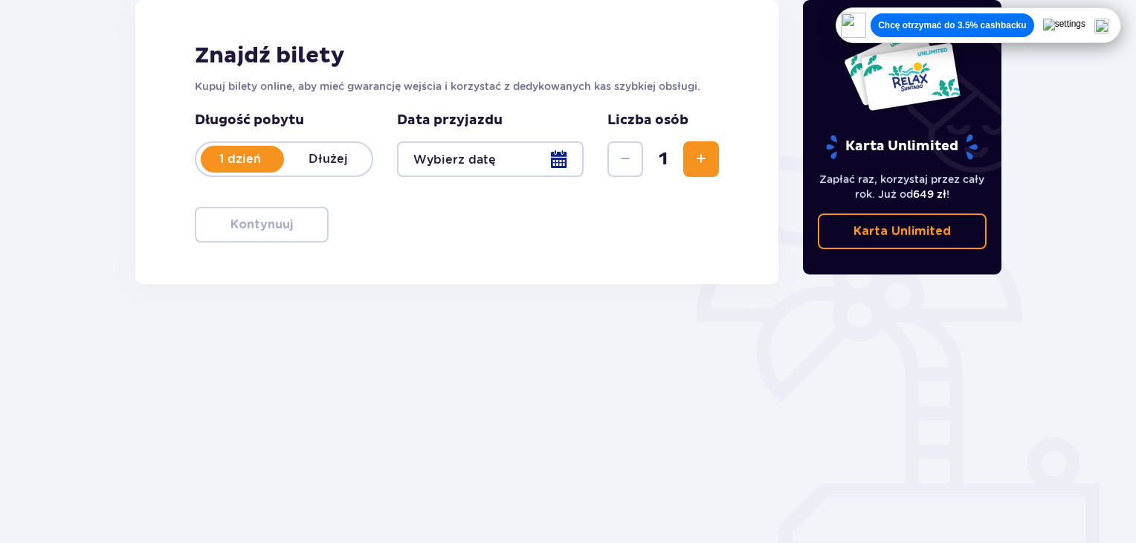
scroll to position [215, 0]
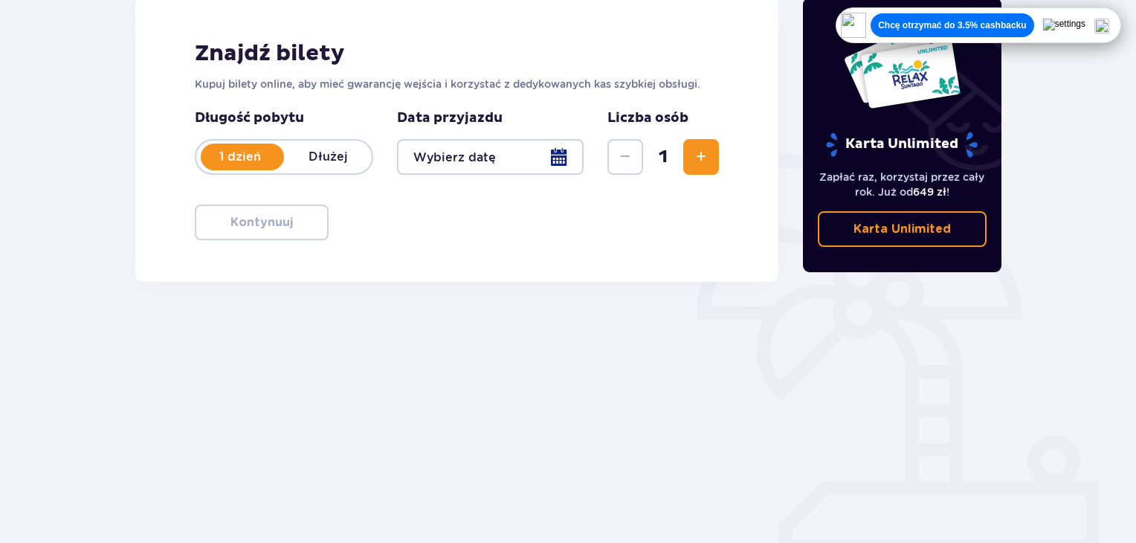
click at [323, 163] on p "Dłużej" at bounding box center [328, 157] width 88 height 16
